Goal: Task Accomplishment & Management: Use online tool/utility

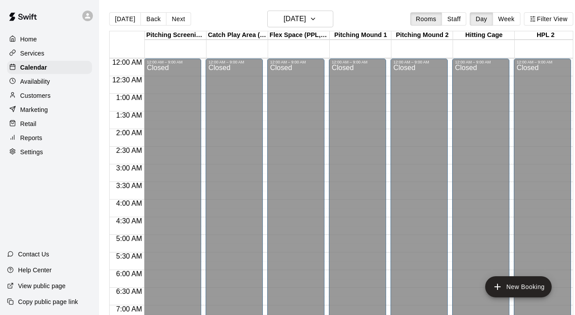
scroll to position [553, 0]
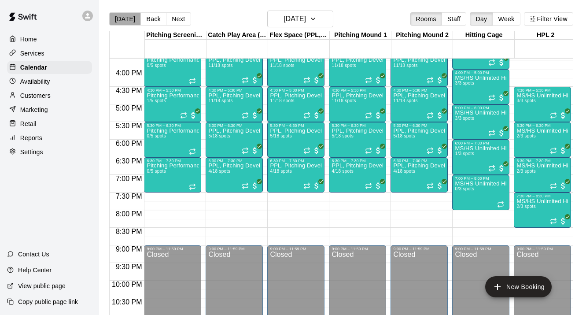
click at [131, 19] on button "[DATE]" at bounding box center [125, 18] width 32 height 13
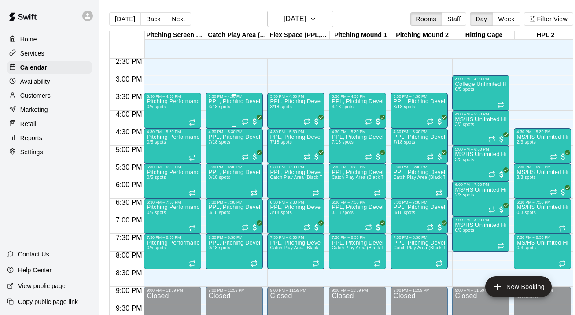
scroll to position [515, 0]
